Goal: Communication & Community: Answer question/provide support

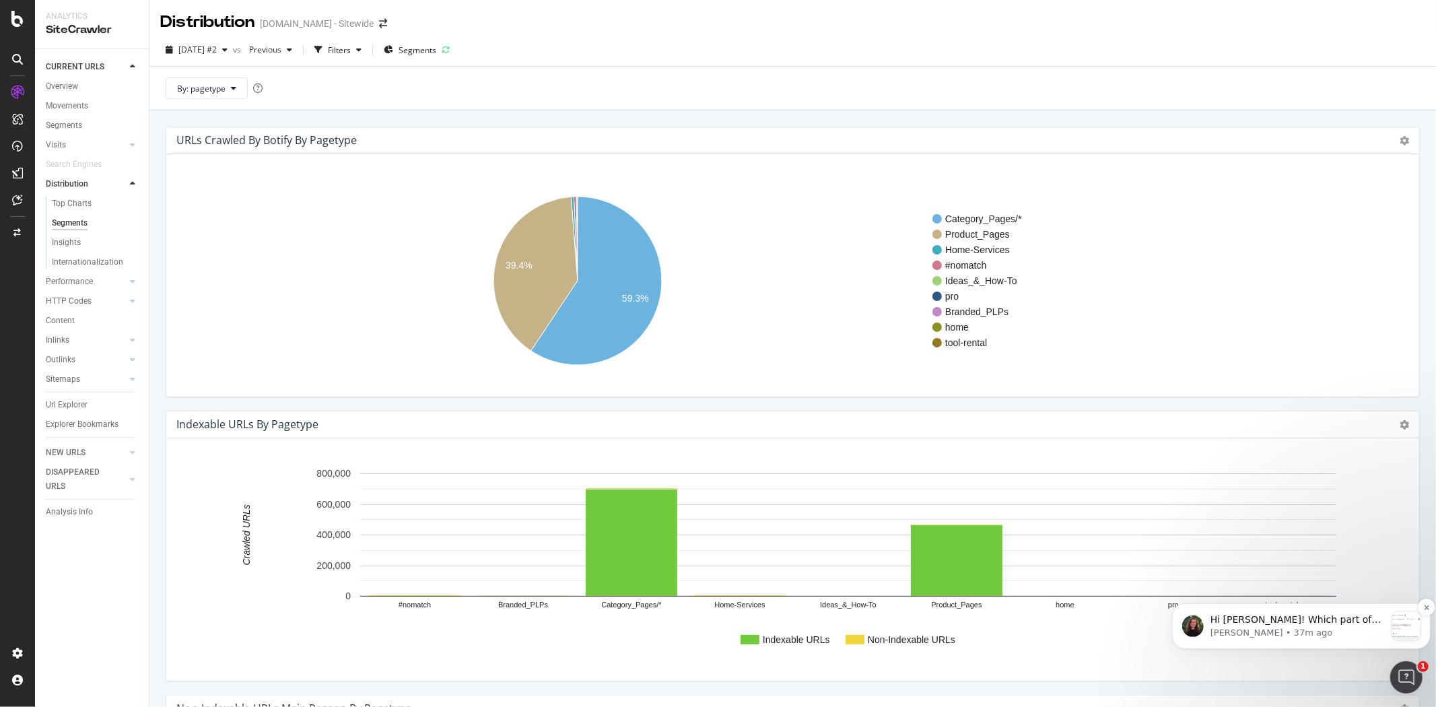
click at [1281, 622] on p "Hi [PERSON_NAME]! Which part of the tool are you referring to? When we compare …" at bounding box center [1297, 619] width 175 height 13
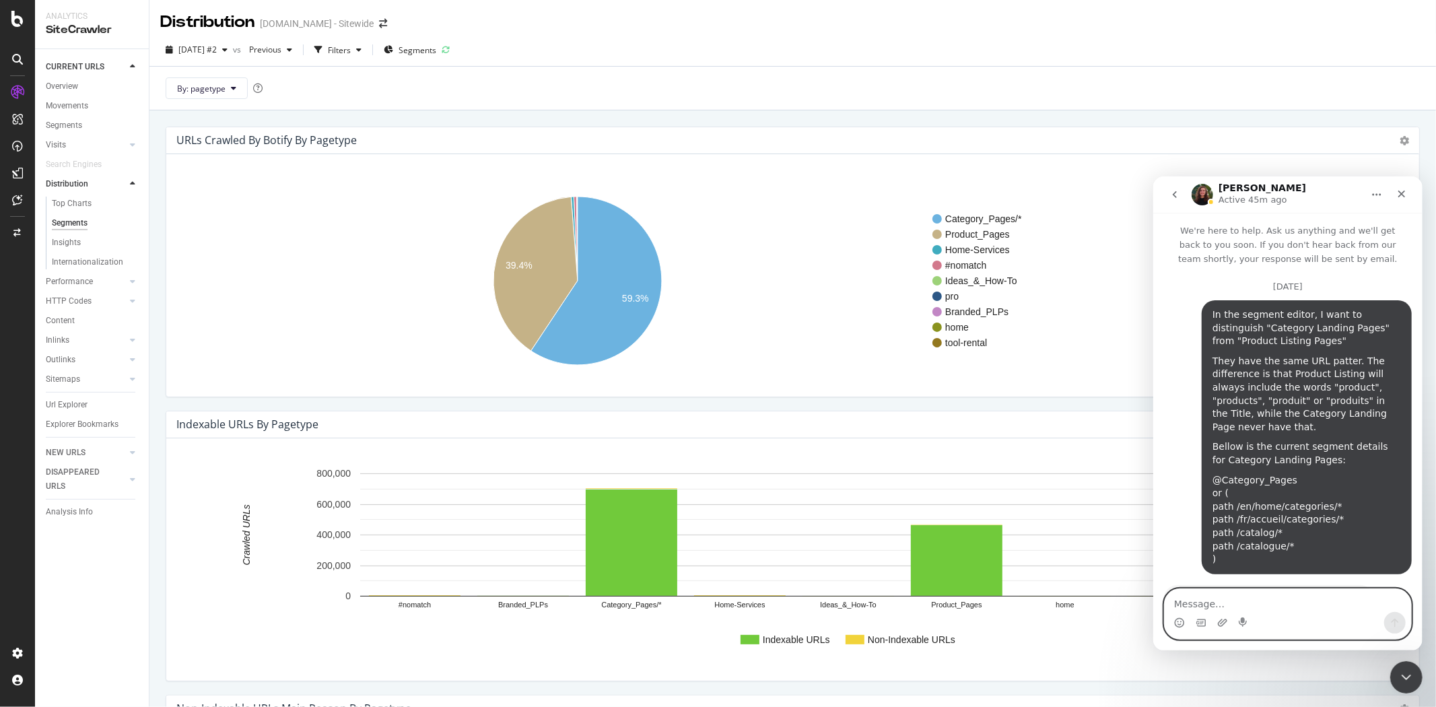
click at [1289, 604] on textarea "Message…" at bounding box center [1287, 599] width 246 height 23
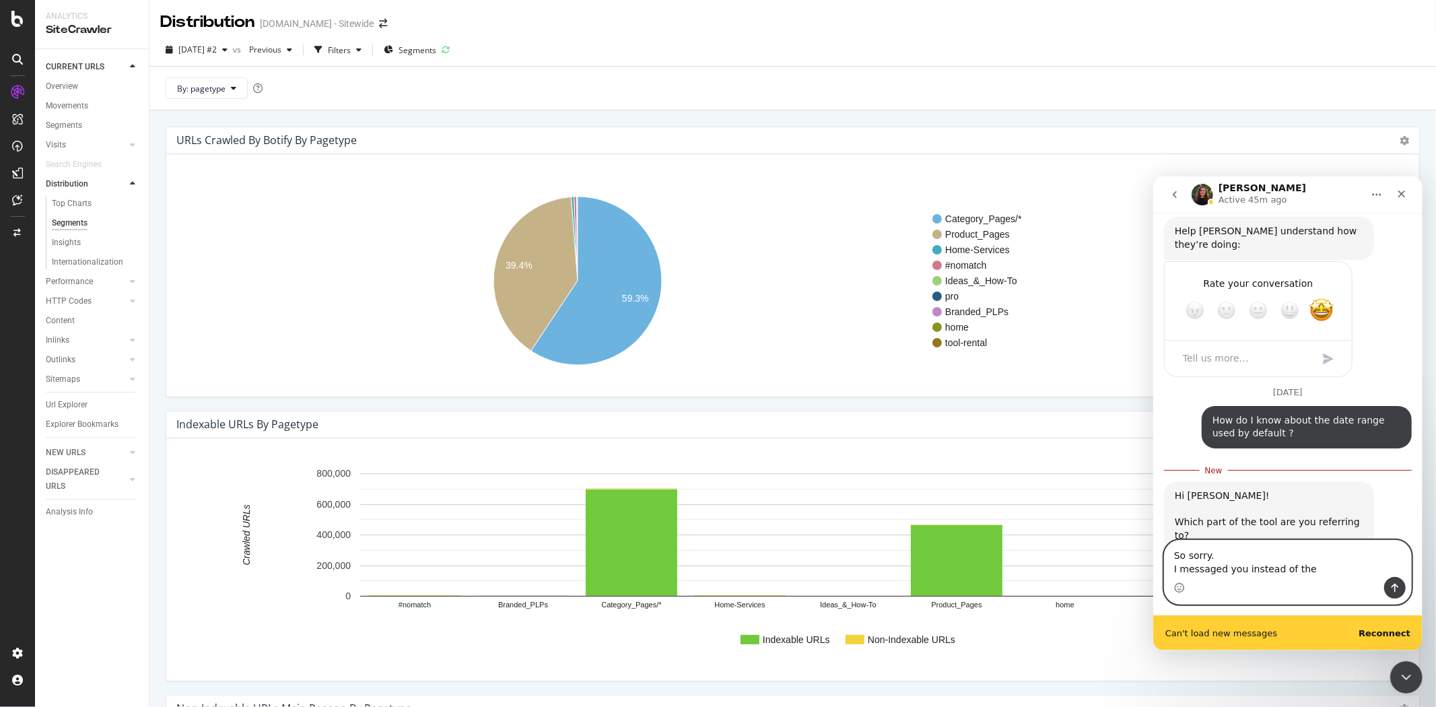
scroll to position [9838, 0]
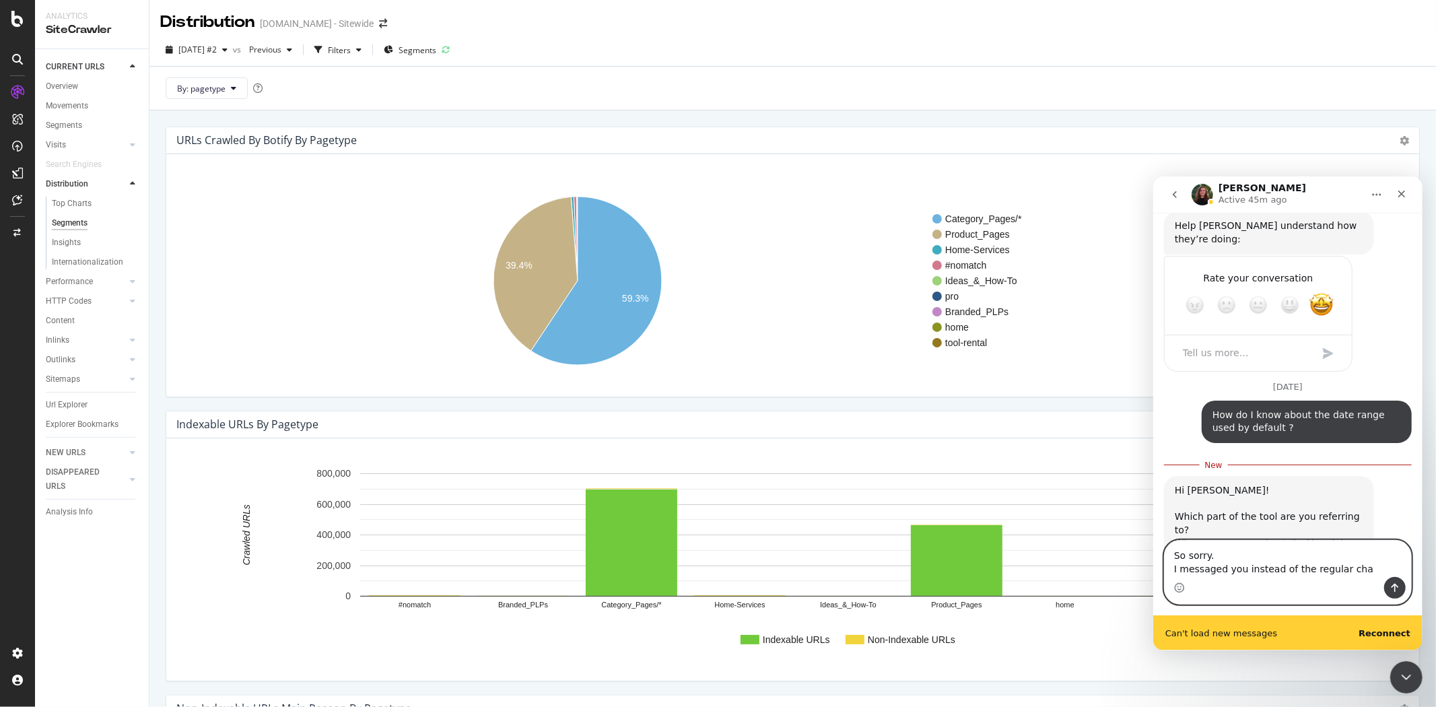
type textarea "So sorry. I messaged you instead of the regular chat"
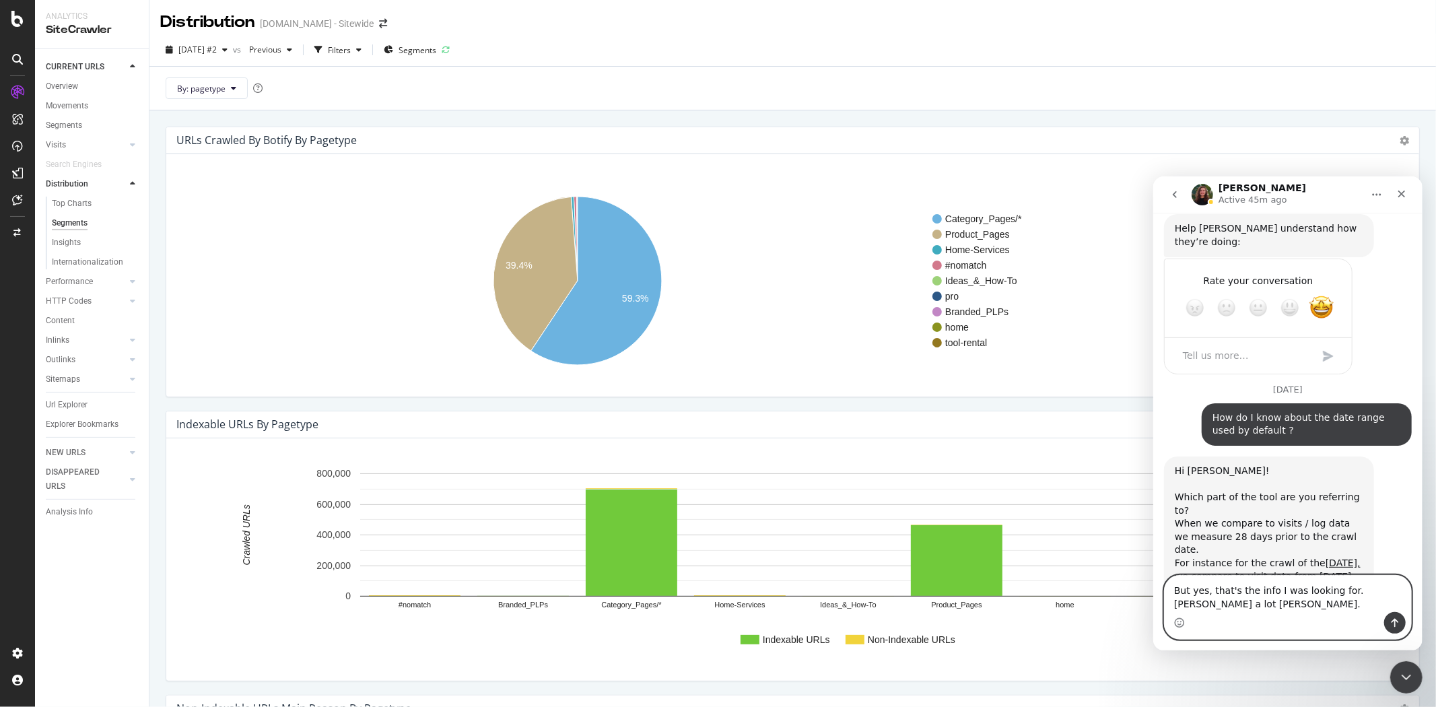
scroll to position [9849, 0]
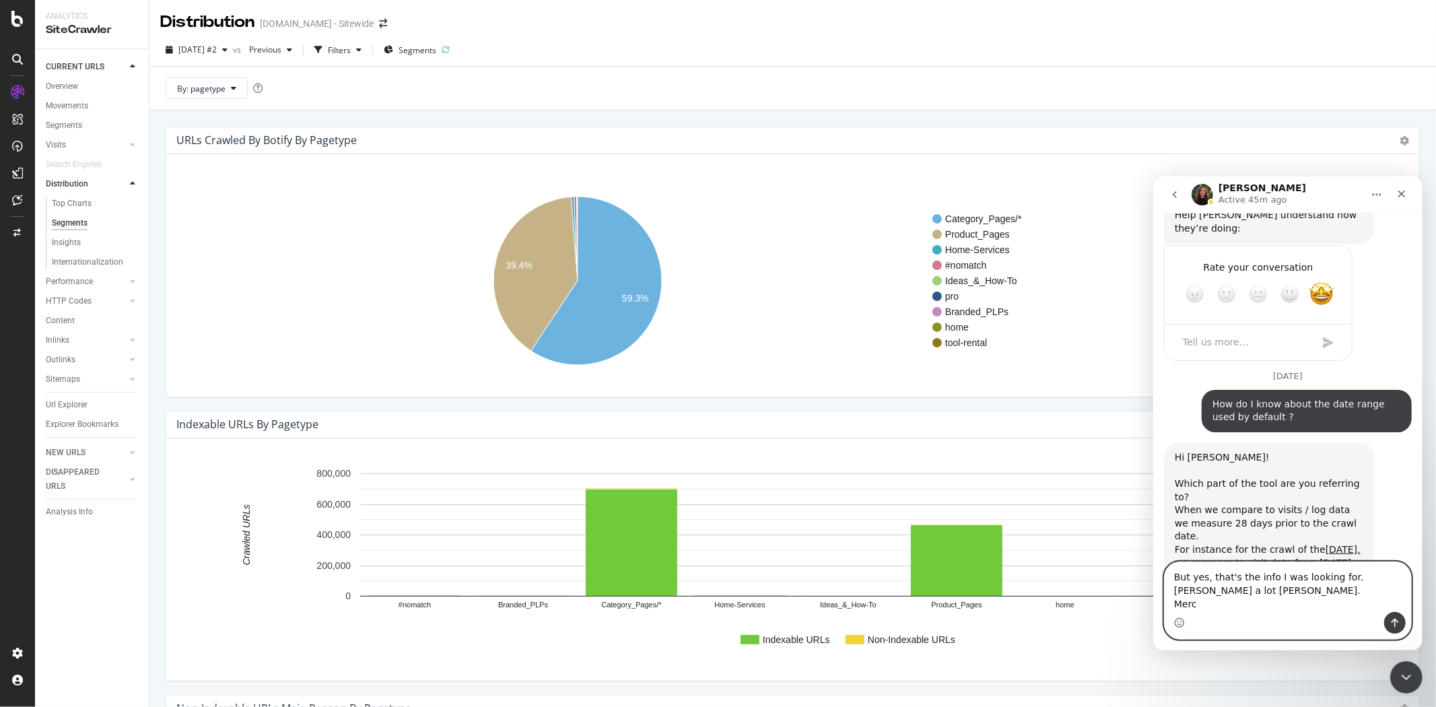
type textarea "But yes, that's the info I was looking for. [PERSON_NAME] a lot [PERSON_NAME]. …"
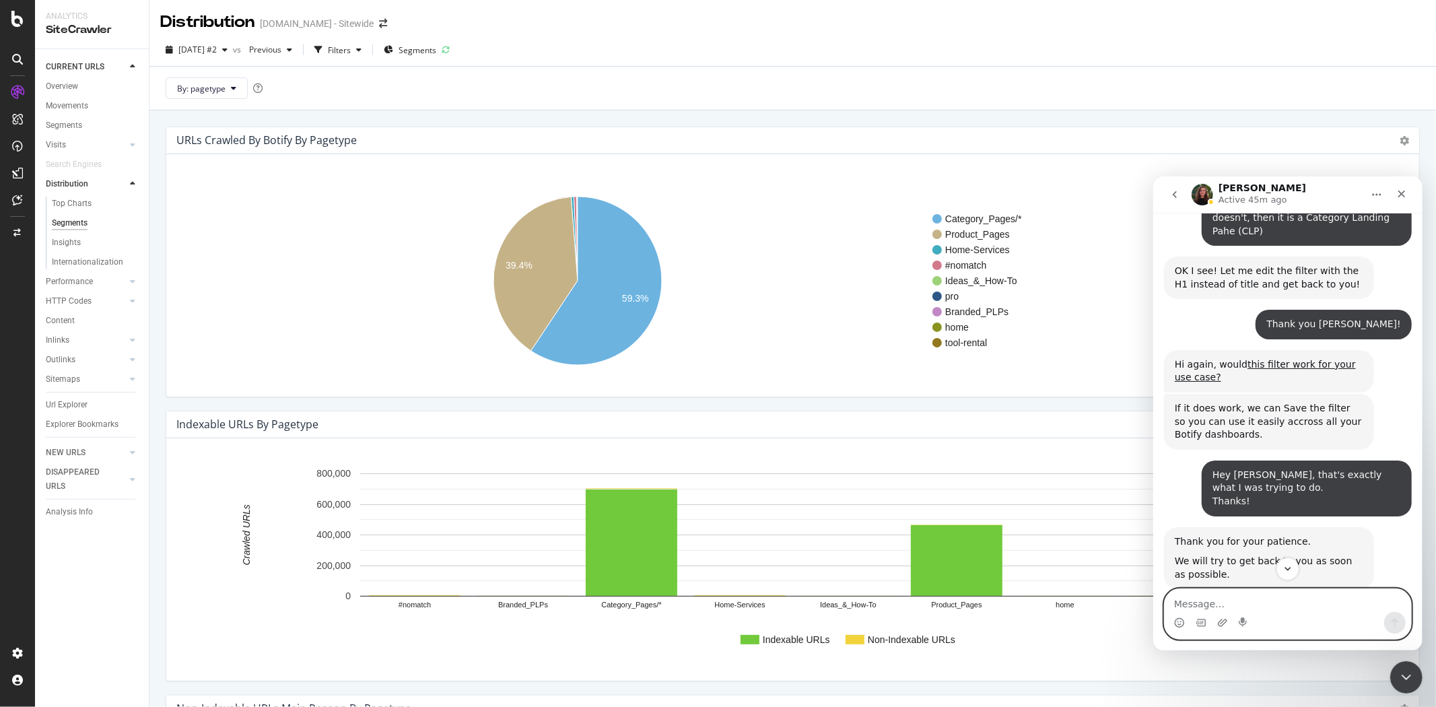
scroll to position [9130, 0]
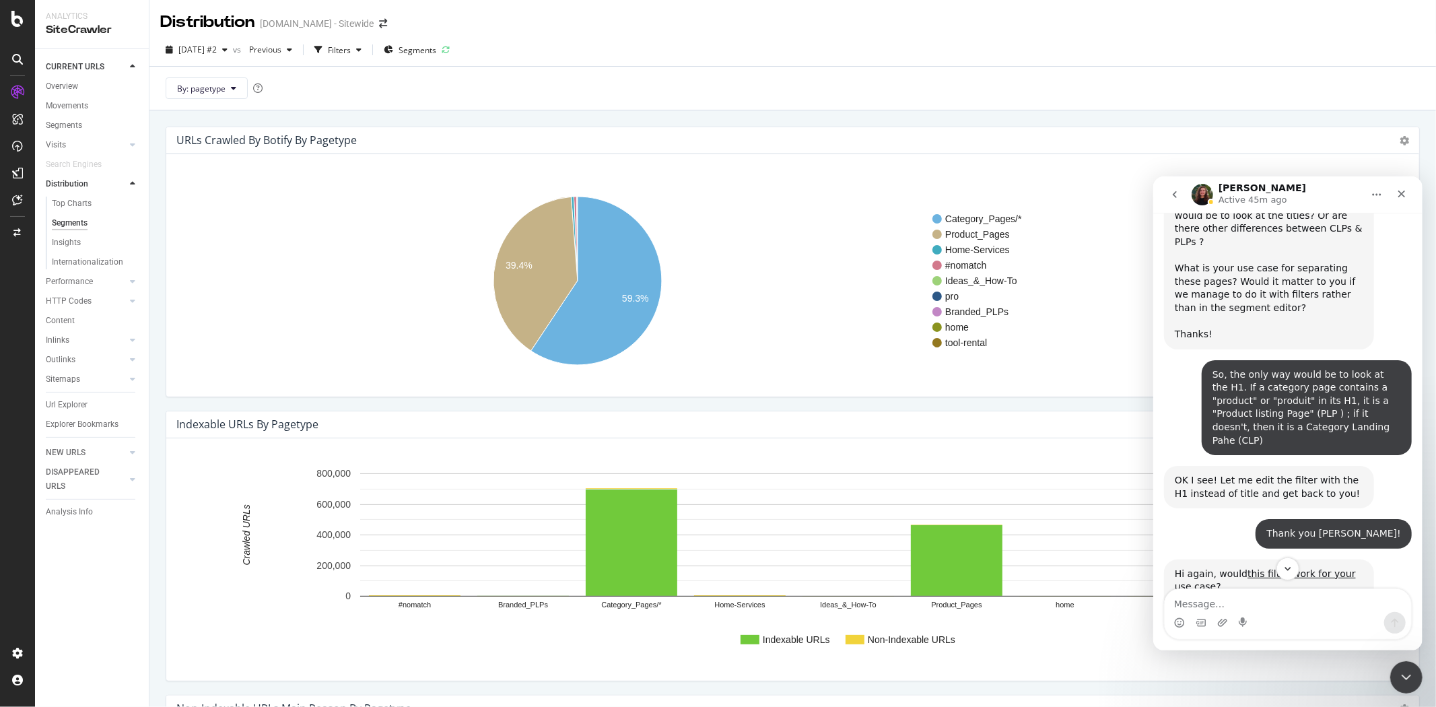
click at [1179, 193] on button "go back" at bounding box center [1174, 194] width 26 height 26
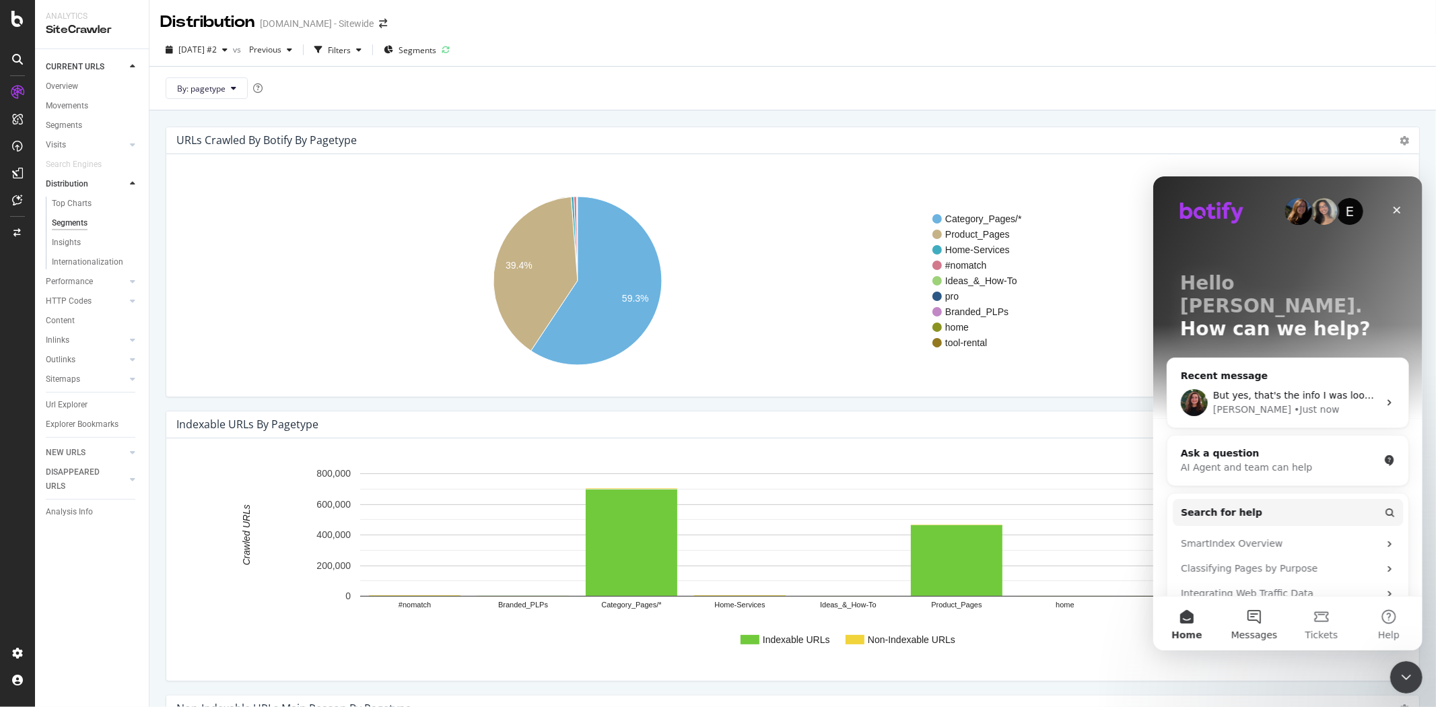
click at [1257, 619] on button "Messages" at bounding box center [1253, 623] width 67 height 54
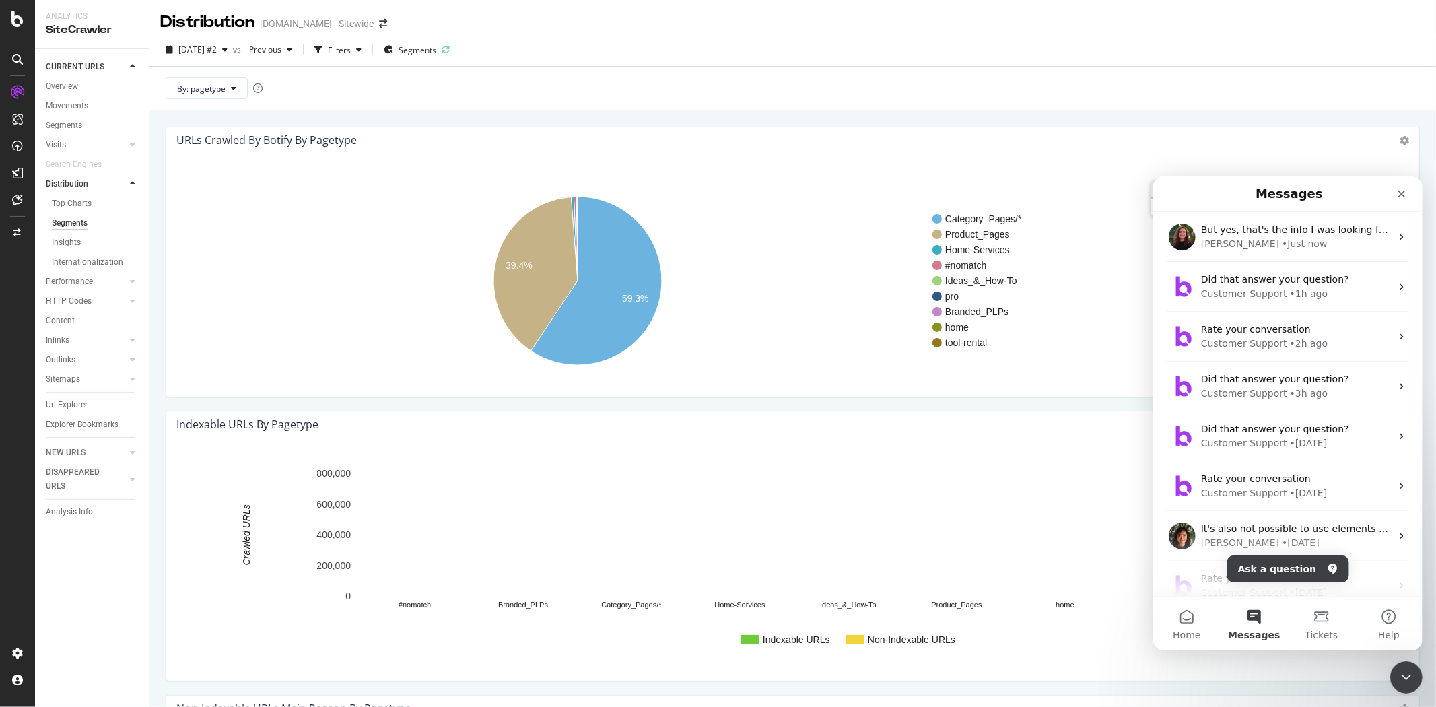
scroll to position [0, 0]
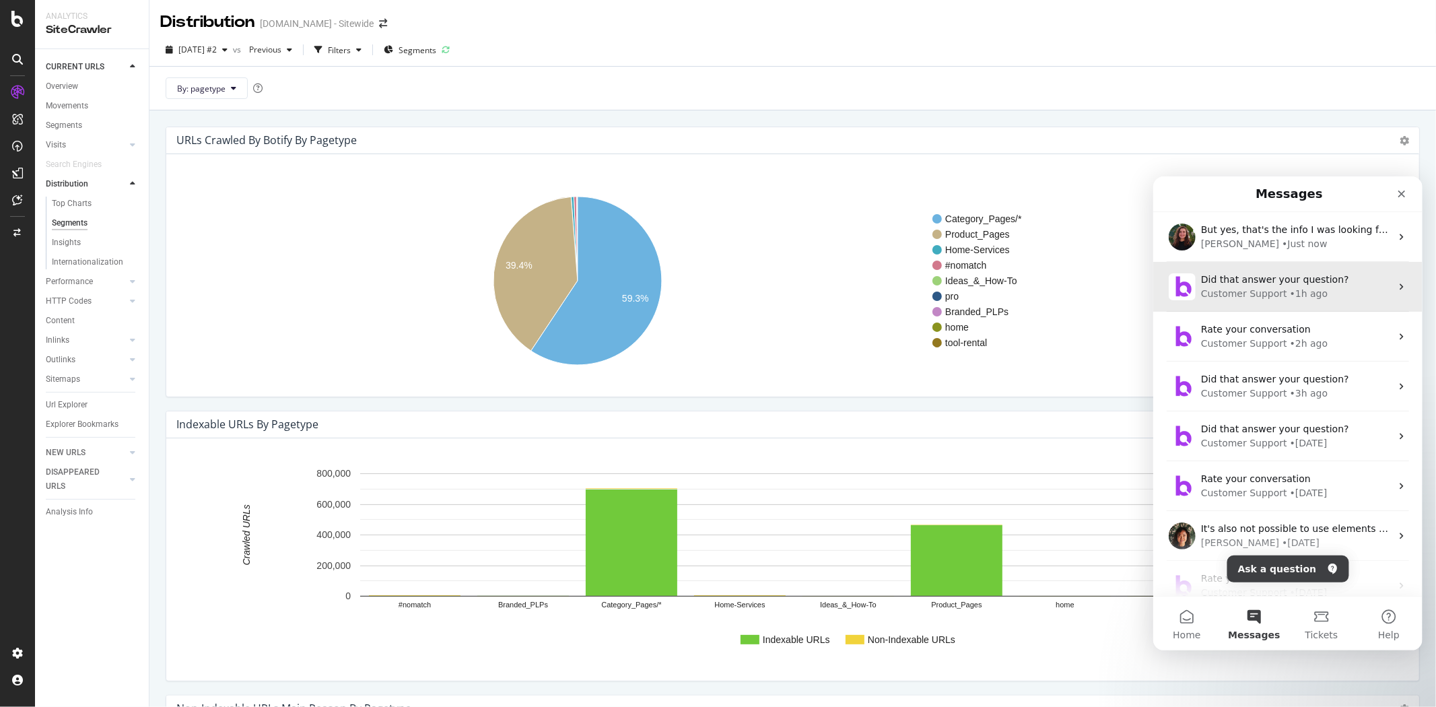
click at [1250, 293] on div "Customer Support" at bounding box center [1243, 293] width 86 height 14
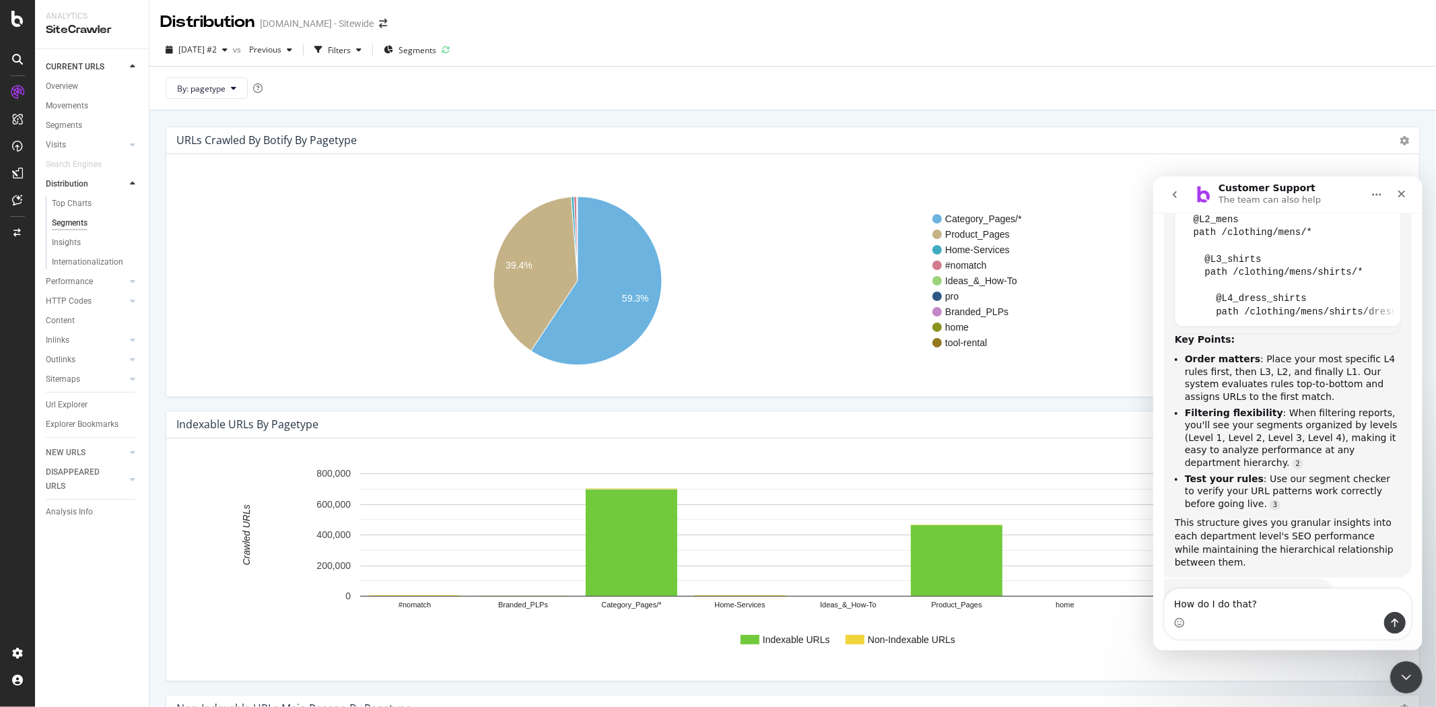
scroll to position [1167, 0]
drag, startPoint x: 1267, startPoint y: 615, endPoint x: 1134, endPoint y: 593, distance: 135.0
click html "Customer Support The team can also help We're here to help. Ask us anything and…"
click at [1355, 613] on div "Intercom messenger" at bounding box center [1287, 622] width 246 height 22
drag, startPoint x: 1336, startPoint y: 613, endPoint x: 1175, endPoint y: 594, distance: 162.6
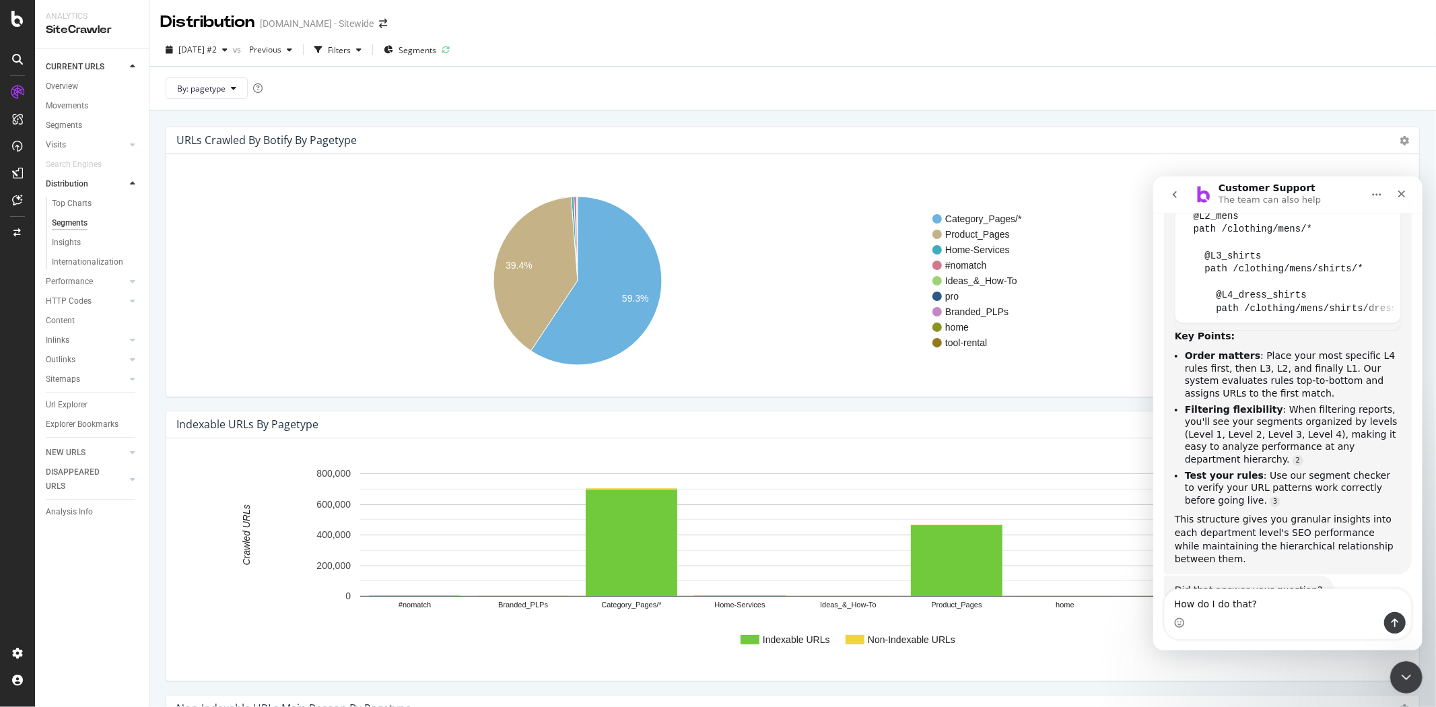
click at [1175, 594] on div "How do I do that? How do I do that?" at bounding box center [1287, 613] width 246 height 50
drag, startPoint x: 944, startPoint y: 85, endPoint x: 1185, endPoint y: 170, distance: 255.7
click at [963, 89] on div "By: pagetype" at bounding box center [792, 88] width 1286 height 44
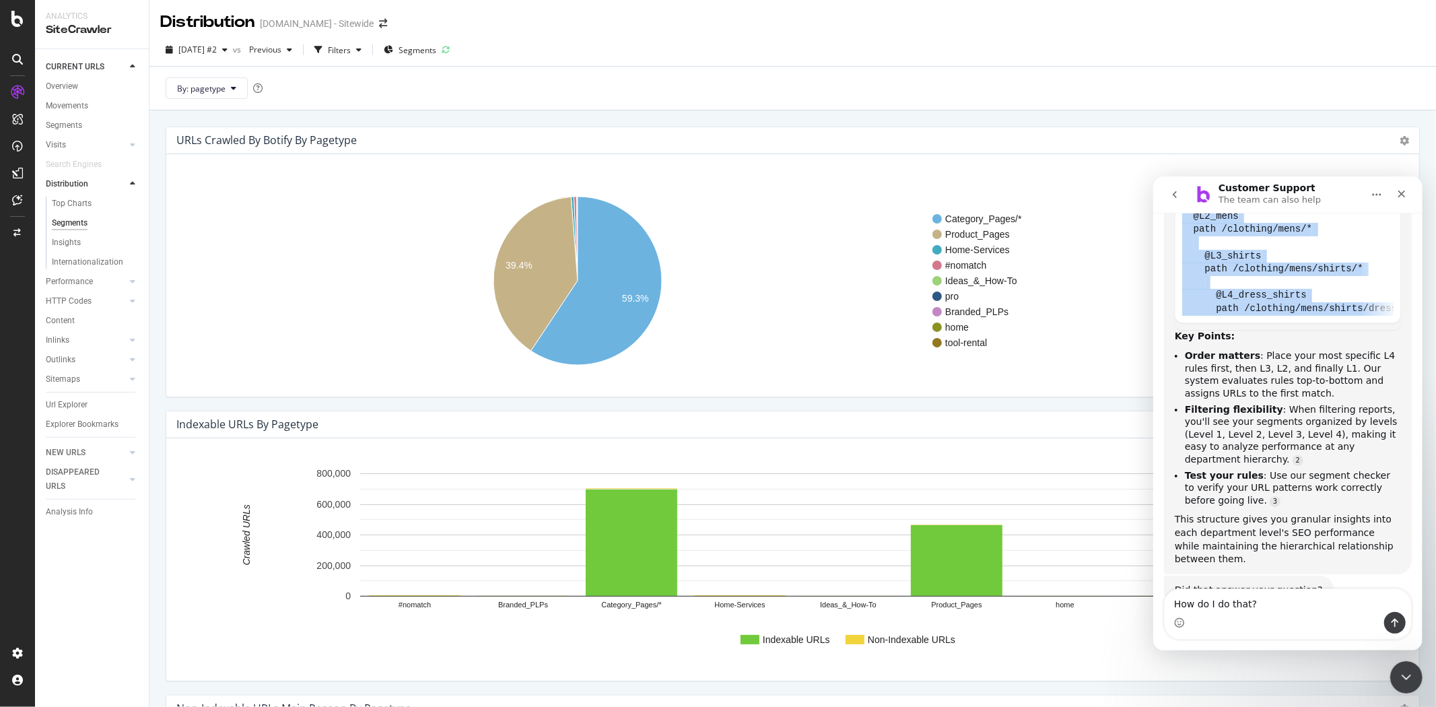
scroll to position [0, 119]
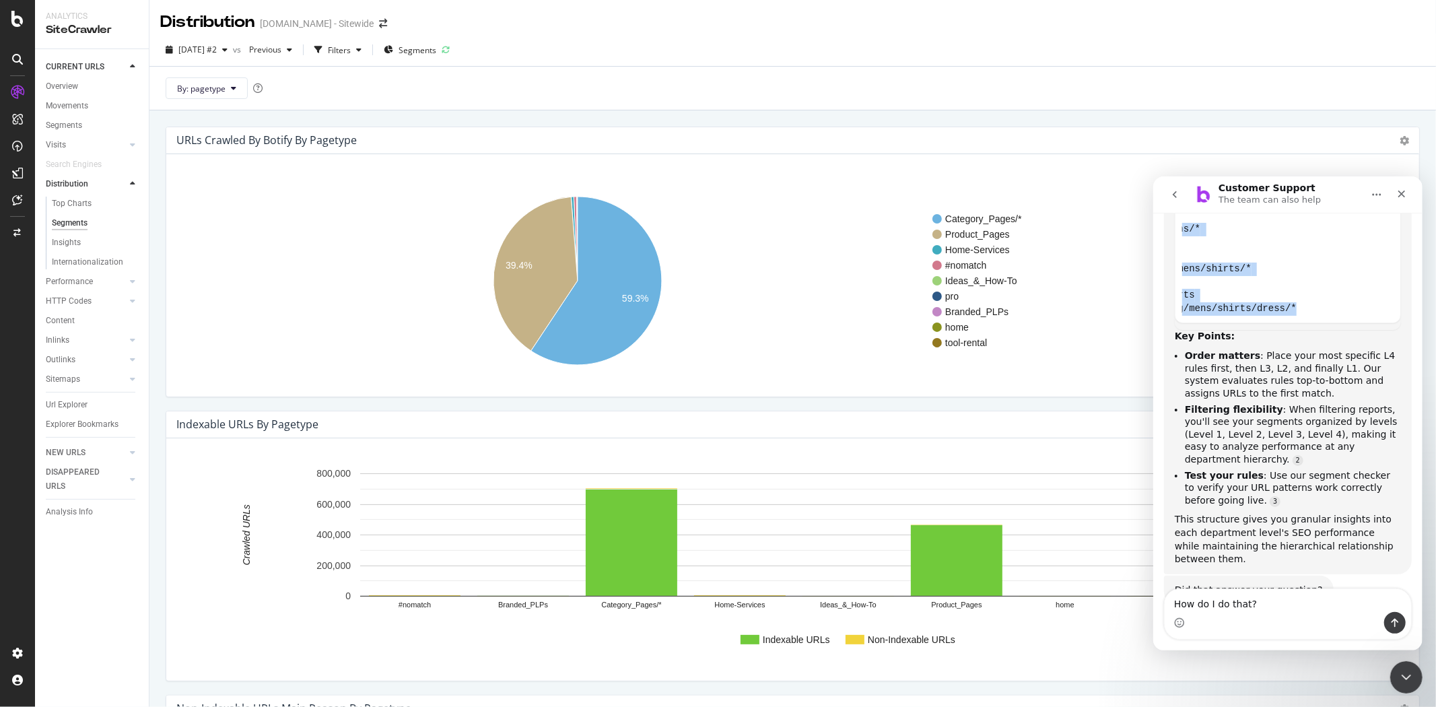
drag, startPoint x: 1216, startPoint y: 372, endPoint x: 1398, endPoint y: 264, distance: 211.8
click at [1398, 264] on div "Perfect! You can create hierarchical department segments with up to 4 levels (L…" at bounding box center [1287, 233] width 248 height 681
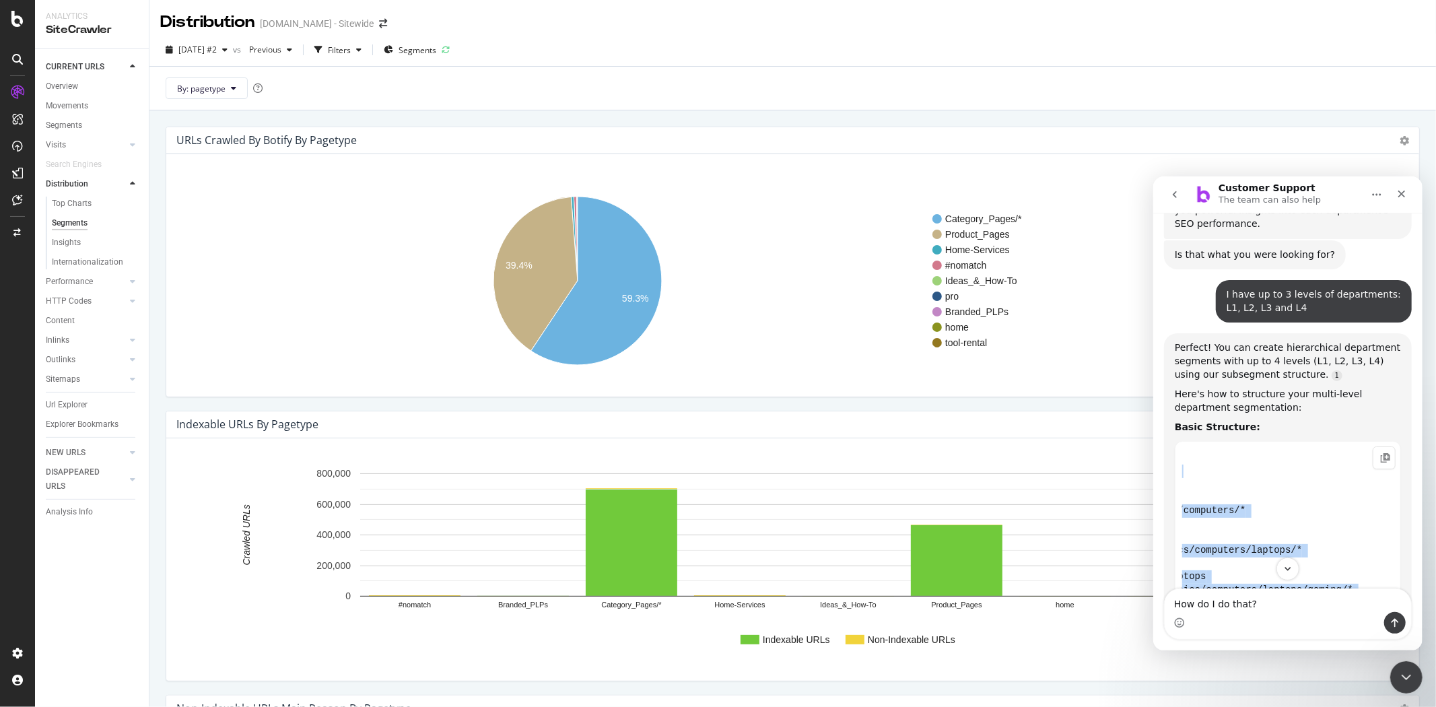
scroll to position [731, 0]
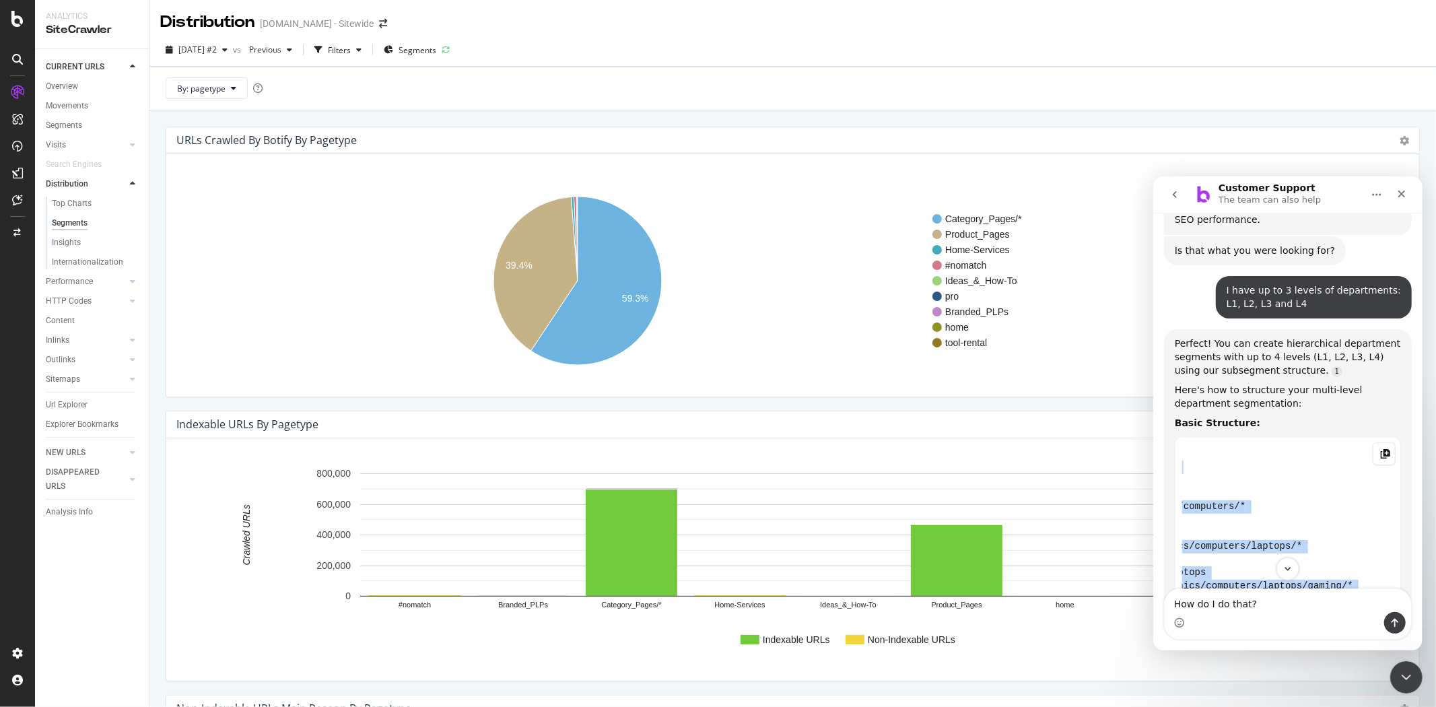
click at [1379, 448] on icon "Copy this code block to your clipboard." at bounding box center [1384, 453] width 11 height 11
